Goal: Transaction & Acquisition: Purchase product/service

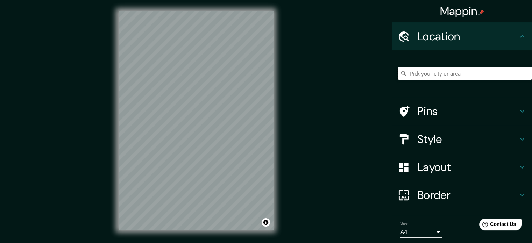
click at [450, 71] on input "Pick your city or area" at bounding box center [465, 73] width 134 height 13
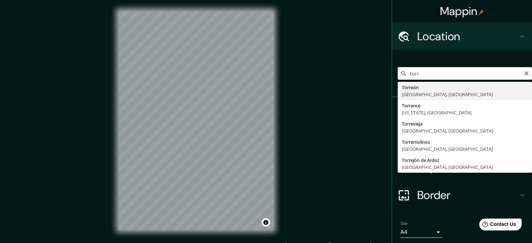
type input "[GEOGRAPHIC_DATA], [GEOGRAPHIC_DATA], [GEOGRAPHIC_DATA]"
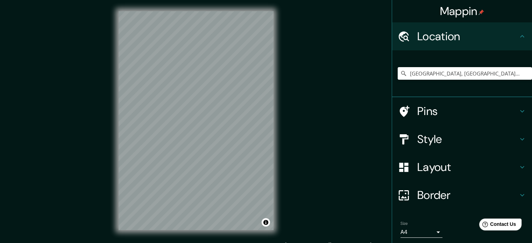
click at [434, 233] on body "Mappin Location [GEOGRAPHIC_DATA], [GEOGRAPHIC_DATA], [GEOGRAPHIC_DATA] Pins St…" at bounding box center [266, 121] width 532 height 243
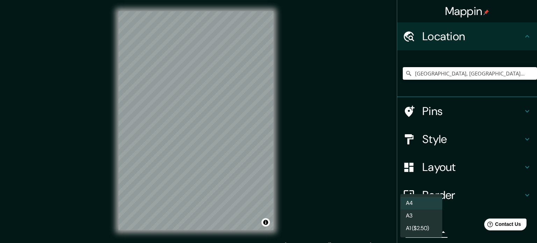
click at [430, 218] on li "A3" at bounding box center [422, 216] width 42 height 13
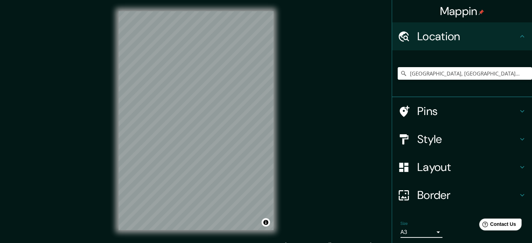
click at [425, 232] on body "Mappin Location [GEOGRAPHIC_DATA], [GEOGRAPHIC_DATA], [GEOGRAPHIC_DATA] Pins St…" at bounding box center [266, 121] width 532 height 243
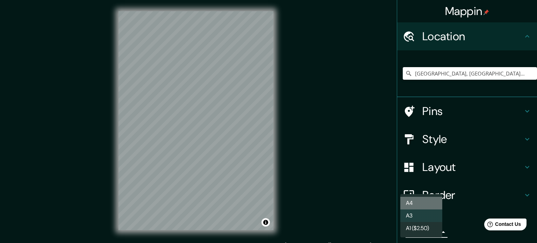
click at [425, 205] on li "A4" at bounding box center [422, 203] width 42 height 13
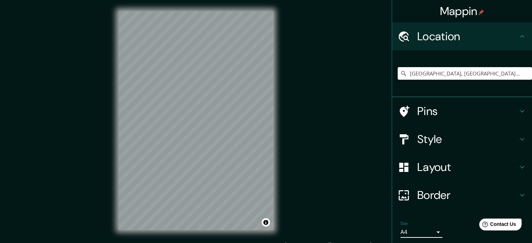
click at [418, 234] on body "Mappin Location [GEOGRAPHIC_DATA], [GEOGRAPHIC_DATA], [GEOGRAPHIC_DATA] Pins St…" at bounding box center [266, 121] width 532 height 243
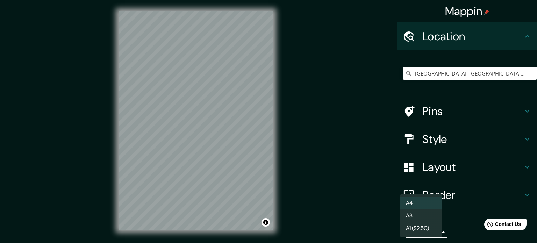
click at [419, 214] on li "A3" at bounding box center [422, 216] width 42 height 13
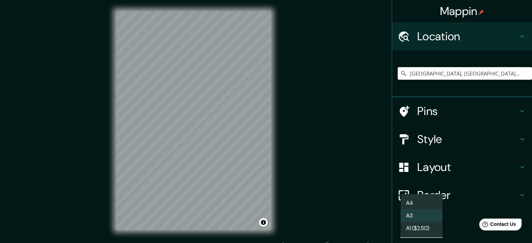
click at [423, 233] on body "Mappin Location [GEOGRAPHIC_DATA], [GEOGRAPHIC_DATA], [GEOGRAPHIC_DATA] Pins St…" at bounding box center [266, 121] width 532 height 243
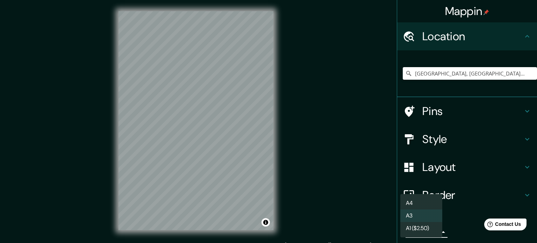
click at [426, 200] on li "A4" at bounding box center [422, 203] width 42 height 13
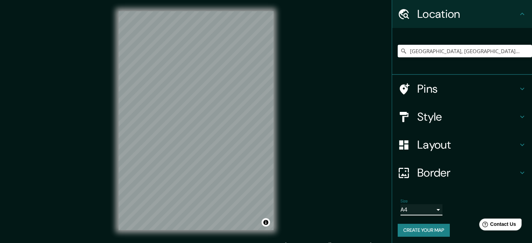
scroll to position [24, 0]
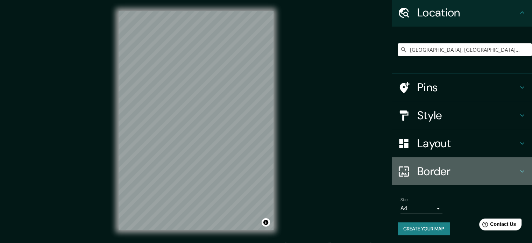
click at [495, 166] on h4 "Border" at bounding box center [467, 171] width 101 height 14
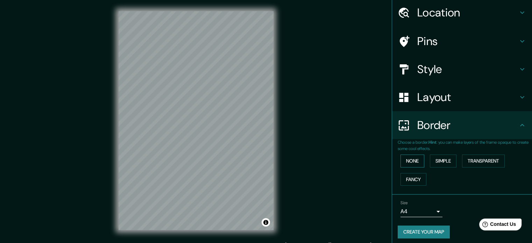
click at [403, 162] on button "None" at bounding box center [413, 161] width 24 height 13
click at [434, 160] on button "Simple" at bounding box center [443, 161] width 27 height 13
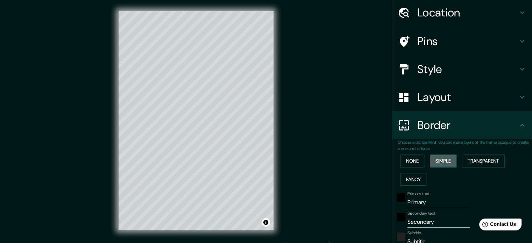
click at [439, 162] on button "Simple" at bounding box center [443, 161] width 27 height 13
type input "177"
type input "35"
click at [476, 163] on button "Transparent" at bounding box center [483, 161] width 43 height 13
click at [411, 180] on button "Fancy" at bounding box center [414, 179] width 26 height 13
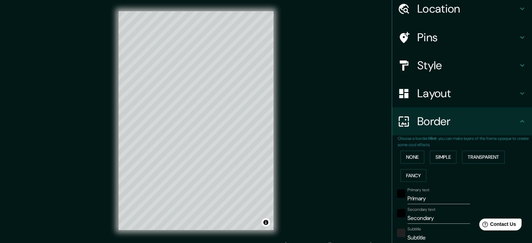
scroll to position [15, 0]
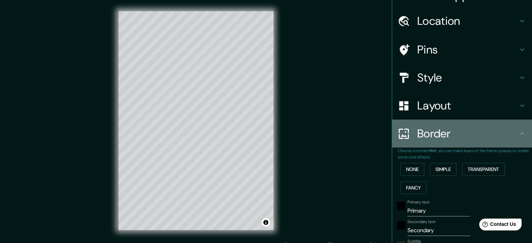
click at [452, 130] on h4 "Border" at bounding box center [467, 134] width 101 height 14
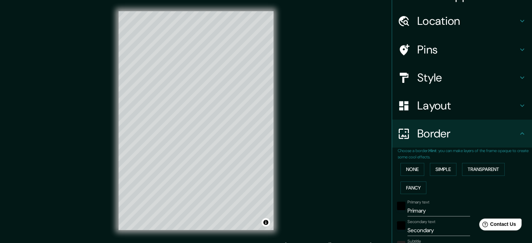
click at [408, 176] on div "None Simple Transparent Fancy" at bounding box center [465, 178] width 134 height 37
click at [409, 170] on button "None" at bounding box center [413, 169] width 24 height 13
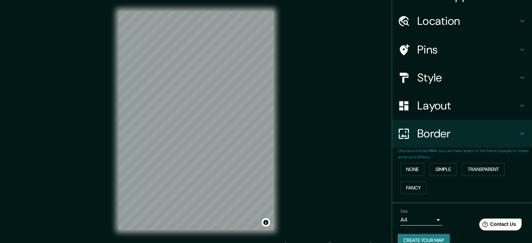
click at [480, 97] on div "Layout" at bounding box center [462, 106] width 140 height 28
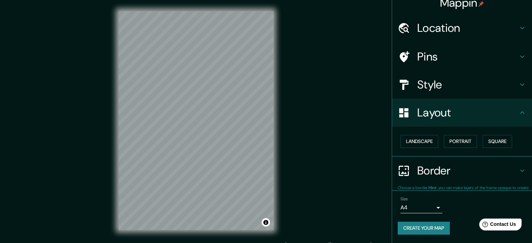
scroll to position [8, 0]
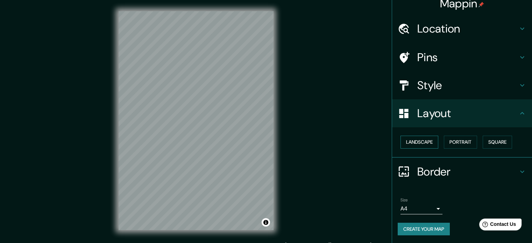
click at [431, 140] on button "Landscape" at bounding box center [420, 142] width 38 height 13
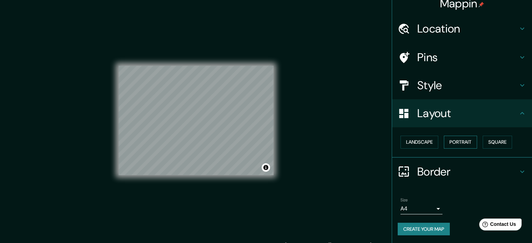
click at [463, 142] on button "Portrait" at bounding box center [460, 142] width 33 height 13
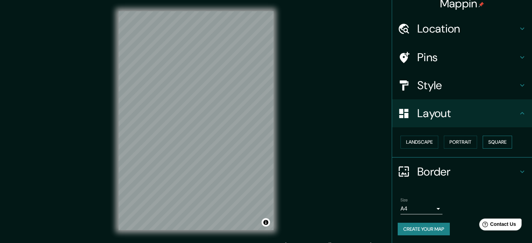
click at [497, 140] on button "Square" at bounding box center [497, 142] width 29 height 13
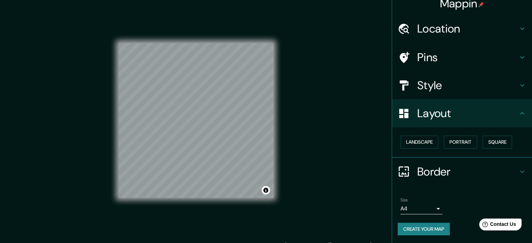
click at [449, 86] on h4 "Style" at bounding box center [467, 85] width 101 height 14
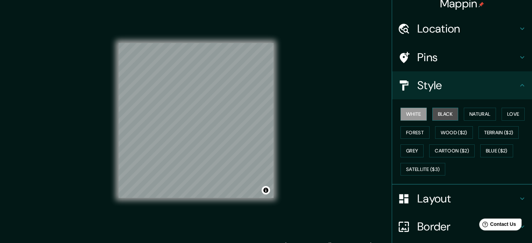
click at [447, 116] on button "Black" at bounding box center [445, 114] width 26 height 13
click at [479, 119] on button "Natural" at bounding box center [480, 114] width 32 height 13
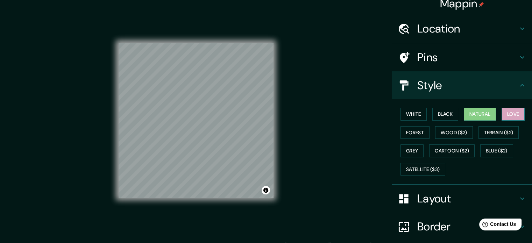
click at [503, 114] on button "Love" at bounding box center [513, 114] width 23 height 13
click at [420, 132] on button "Forest" at bounding box center [415, 132] width 29 height 13
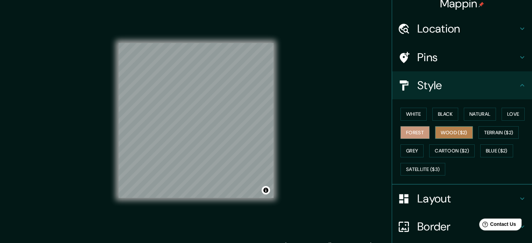
click at [453, 132] on button "Wood ($2)" at bounding box center [454, 132] width 38 height 13
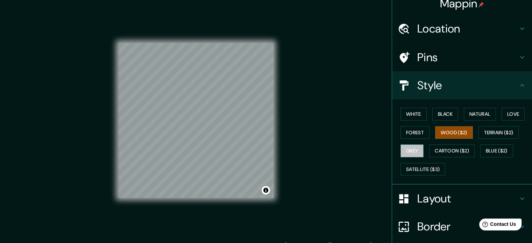
click at [417, 153] on button "Grey" at bounding box center [412, 150] width 23 height 13
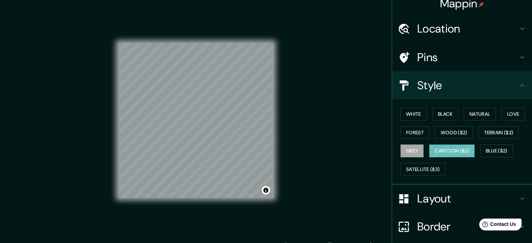
click at [456, 153] on button "Cartoon ($2)" at bounding box center [451, 150] width 45 height 13
click at [500, 151] on button "Blue ($2)" at bounding box center [496, 150] width 33 height 13
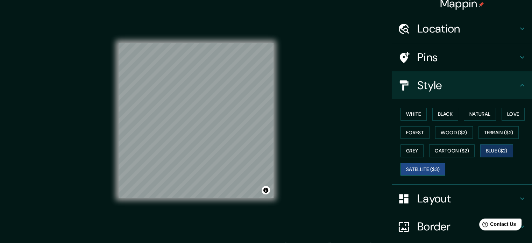
click at [424, 170] on button "Satellite ($3)" at bounding box center [423, 169] width 45 height 13
click at [410, 113] on button "White" at bounding box center [414, 114] width 26 height 13
